Goal: Transaction & Acquisition: Purchase product/service

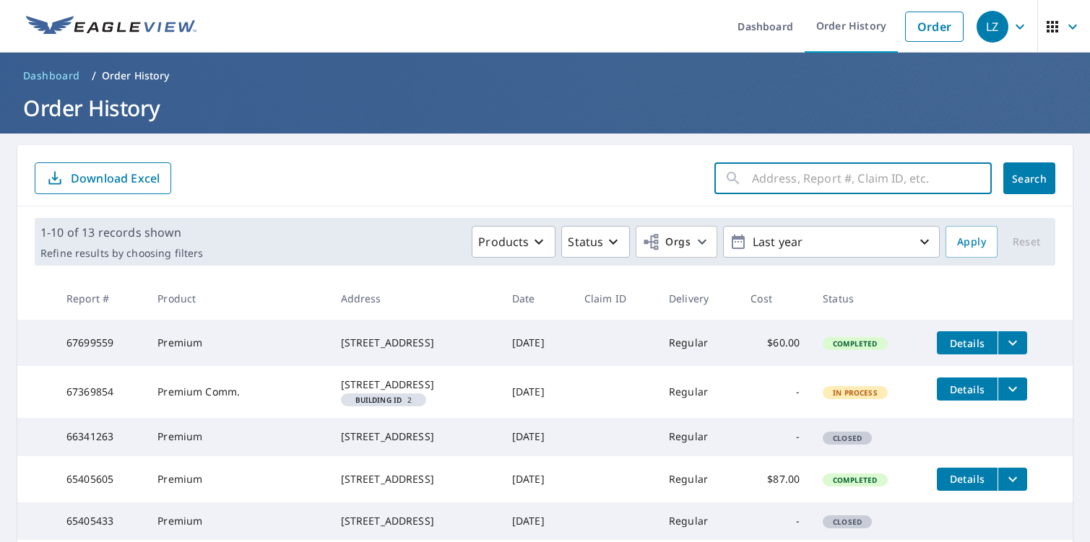
click at [793, 181] on input "text" at bounding box center [872, 178] width 240 height 40
paste input "[STREET_ADDRESS][PERSON_NAME]"
type input "[STREET_ADDRESS][PERSON_NAME]"
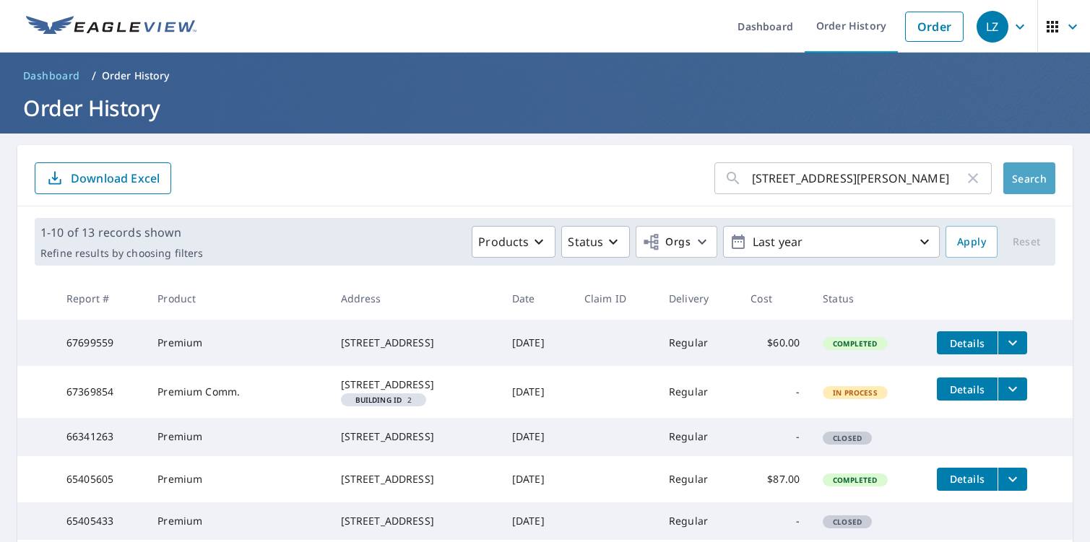
click at [1032, 183] on span "Search" at bounding box center [1028, 179] width 29 height 14
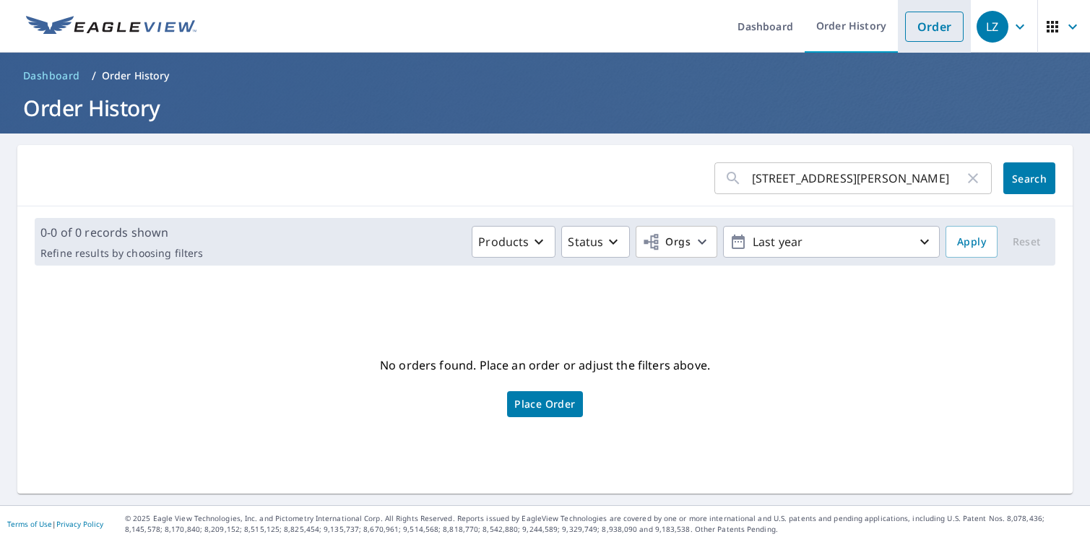
click at [929, 35] on link "Order" at bounding box center [934, 27] width 58 height 30
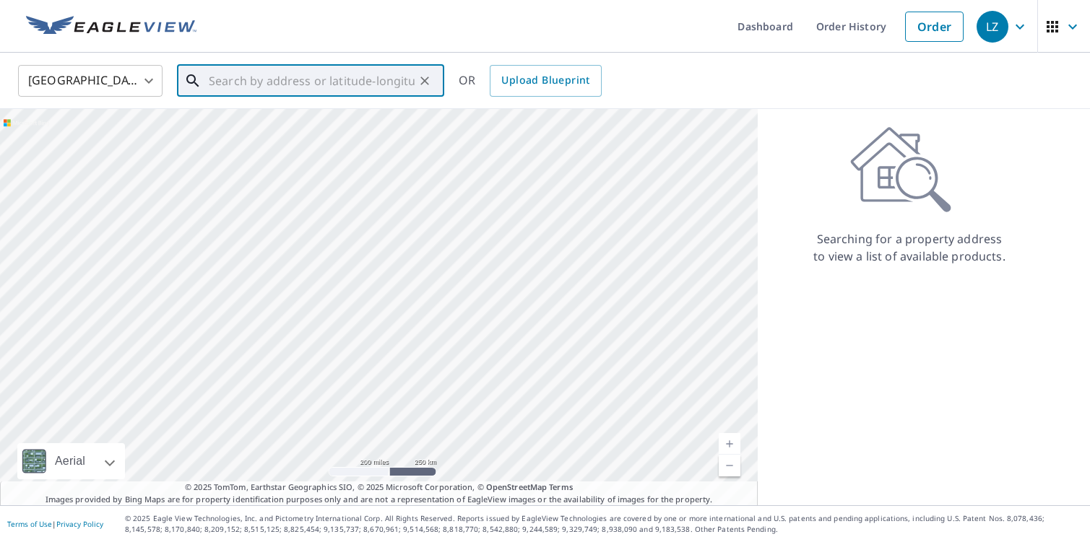
click at [296, 85] on input "text" at bounding box center [312, 81] width 206 height 40
paste input "[STREET_ADDRESS][PERSON_NAME]"
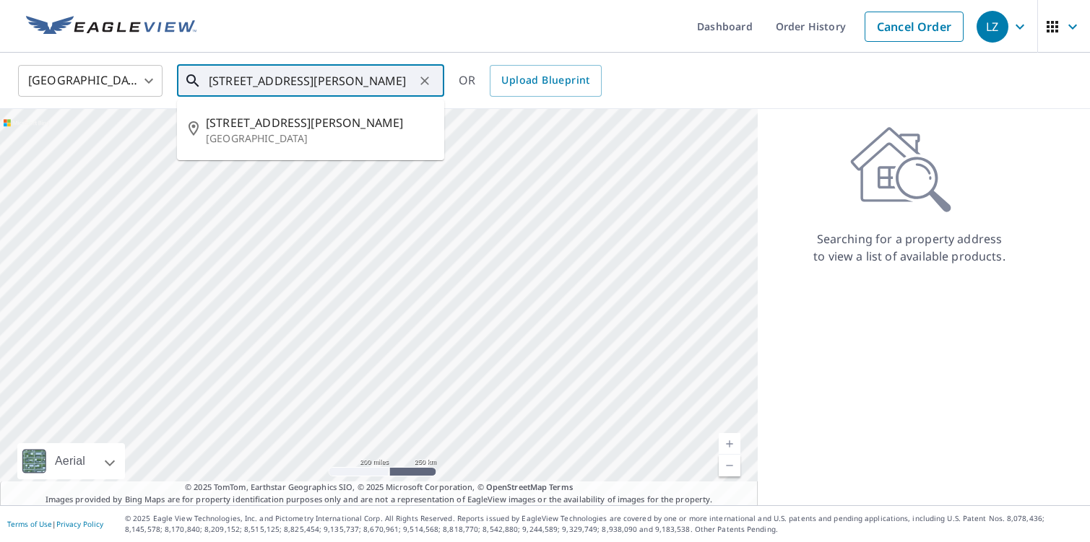
type input "[STREET_ADDRESS][PERSON_NAME]"
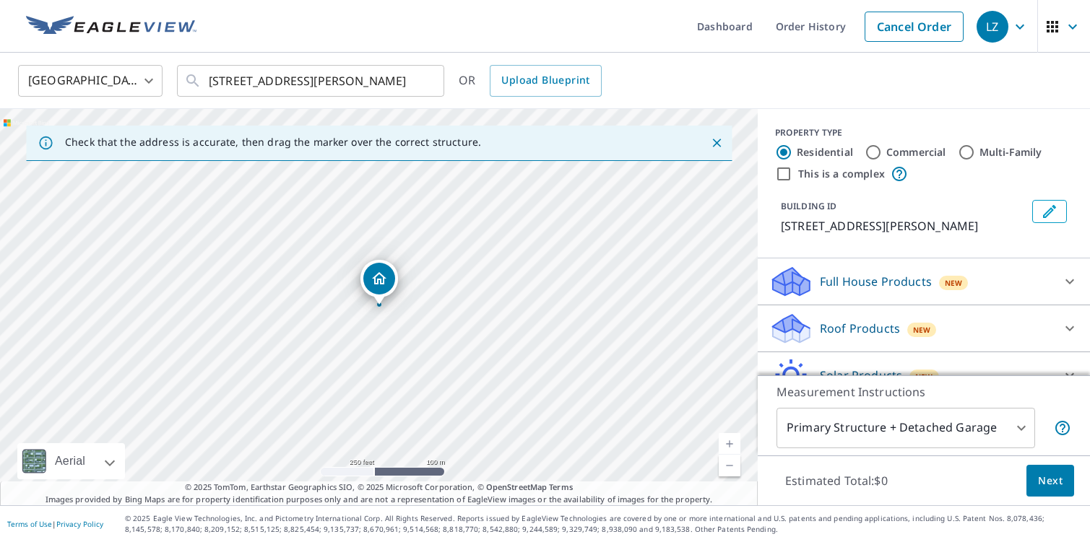
scroll to position [71, 0]
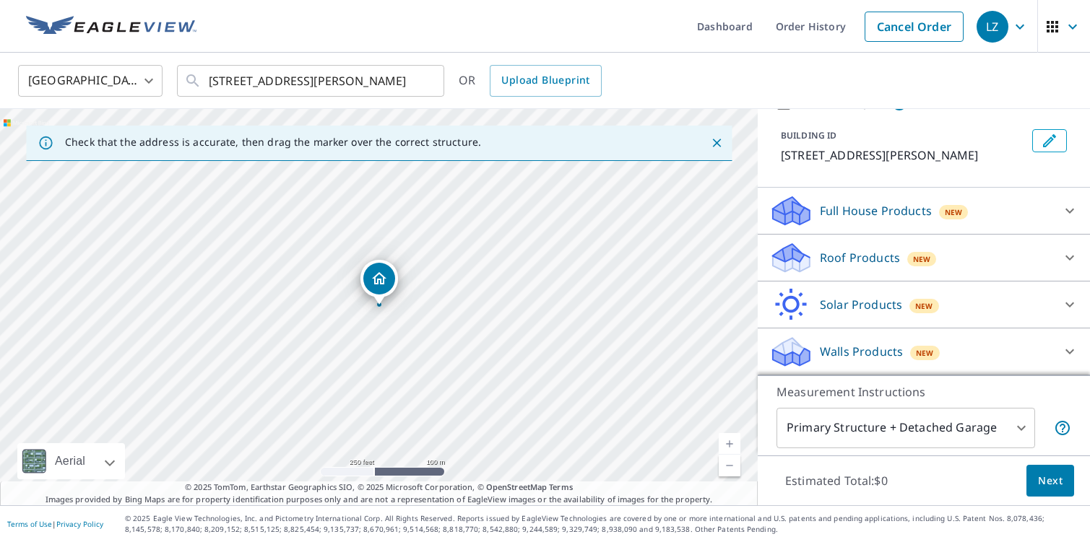
click at [879, 257] on p "Roof Products" at bounding box center [859, 257] width 80 height 17
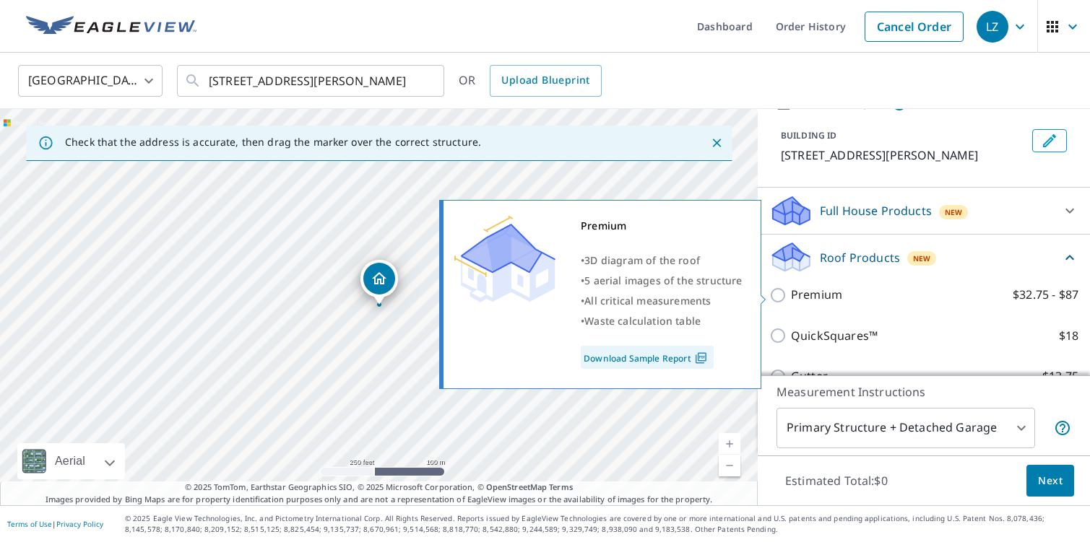
click at [825, 296] on p "Premium" at bounding box center [816, 295] width 51 height 18
click at [791, 296] on input "Premium $32.75 - $87" at bounding box center [780, 295] width 22 height 17
checkbox input "true"
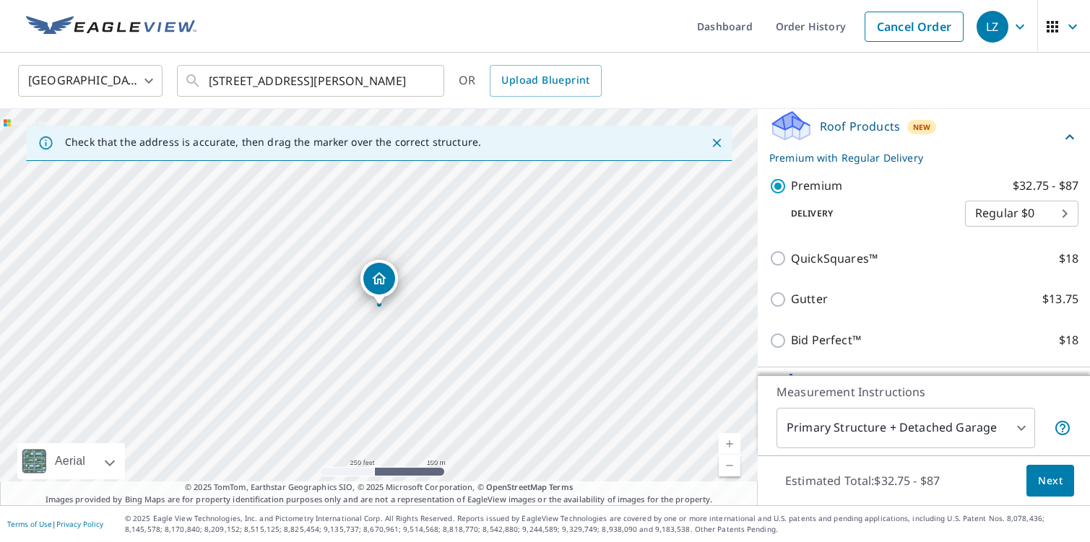
scroll to position [290, 0]
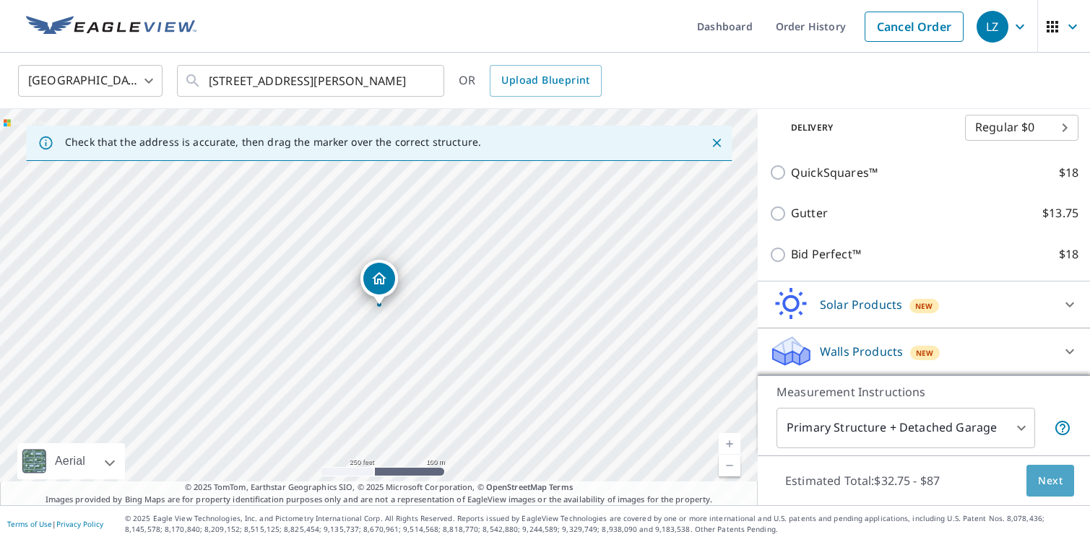
click at [1061, 485] on span "Next" at bounding box center [1050, 481] width 25 height 18
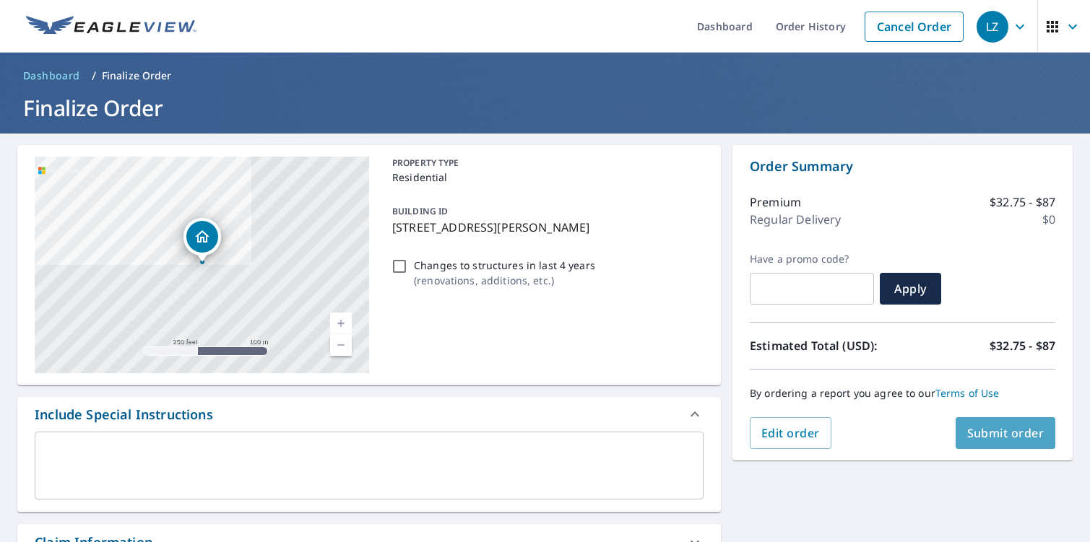
click at [1000, 434] on span "Submit order" at bounding box center [1005, 433] width 77 height 16
